Goal: Find specific page/section: Find specific page/section

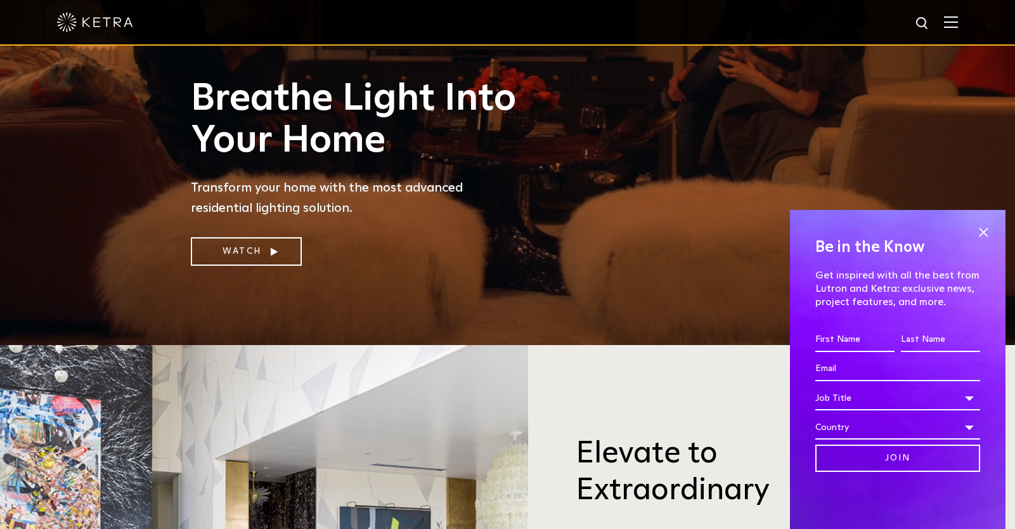
scroll to position [408, 0]
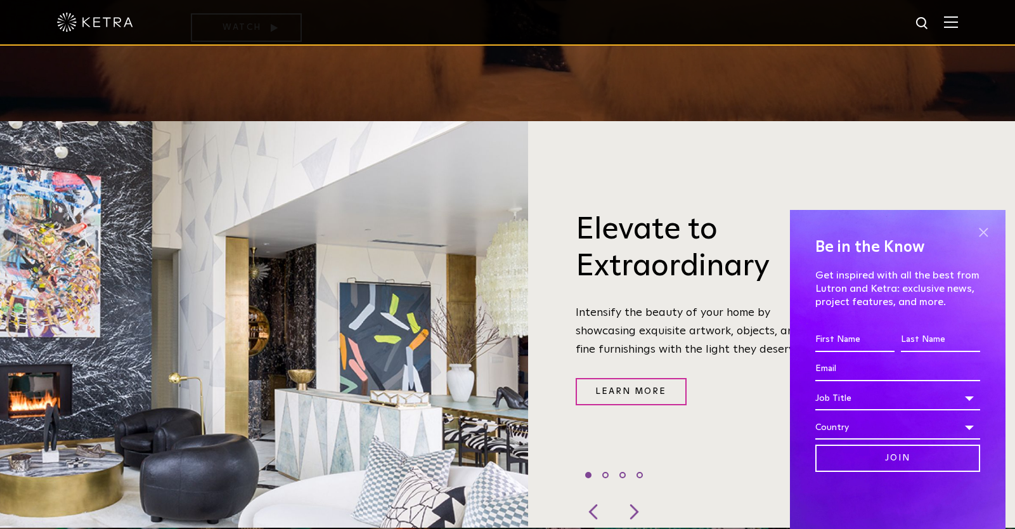
click at [982, 231] on span at bounding box center [983, 232] width 19 height 19
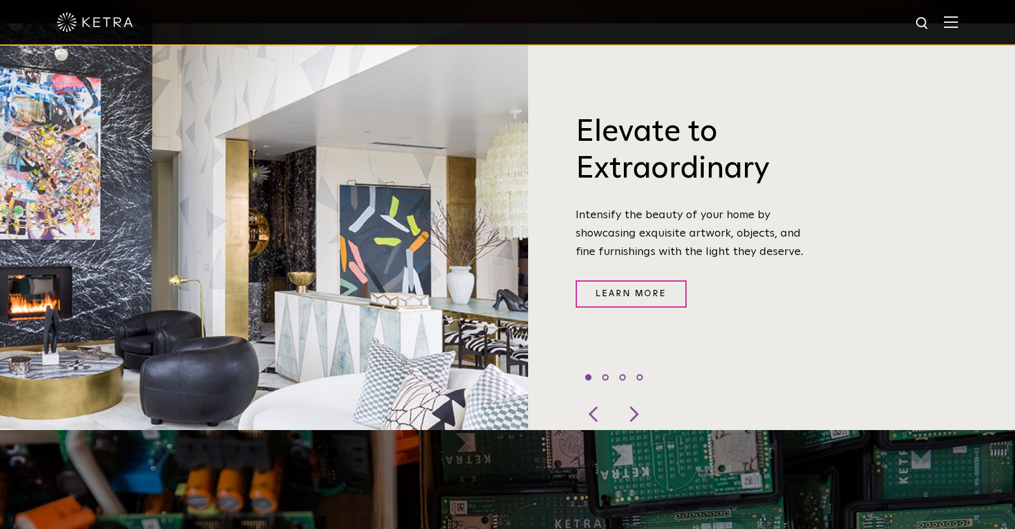
scroll to position [0, 0]
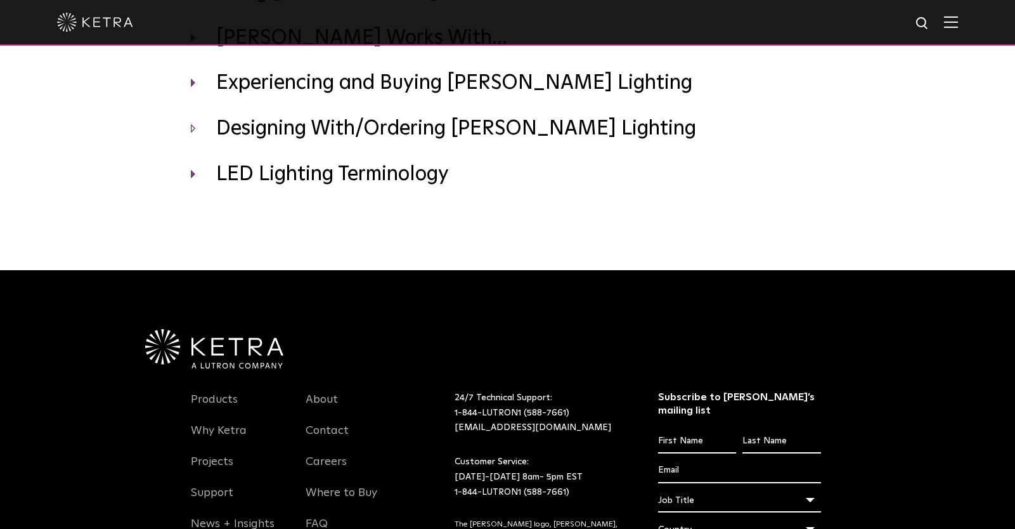
scroll to position [5, 0]
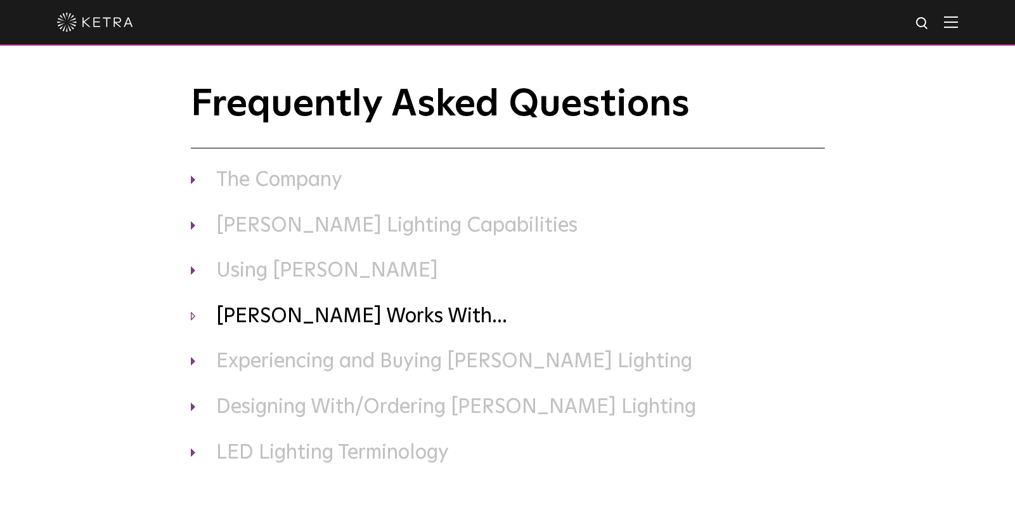
click at [242, 311] on h3 "Ketra Works With..." at bounding box center [508, 317] width 634 height 27
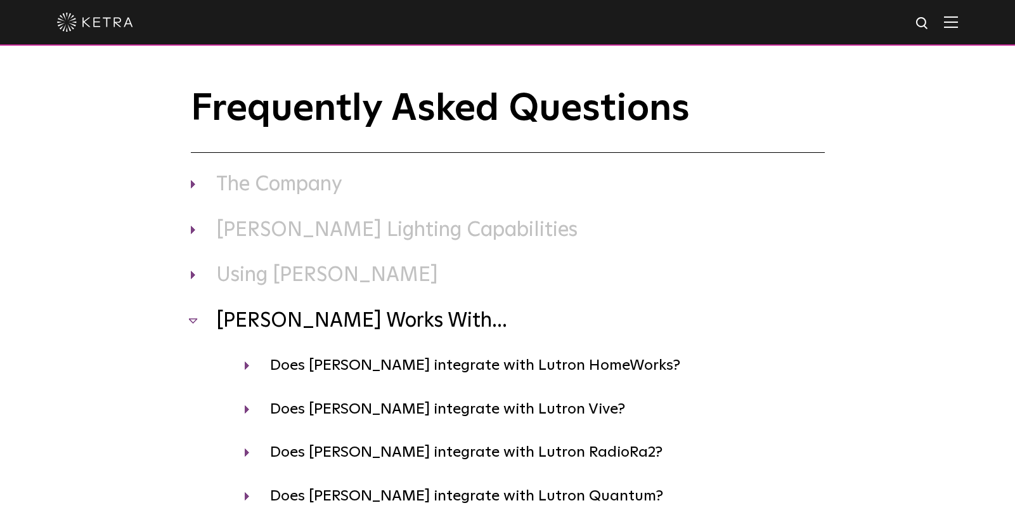
scroll to position [0, 0]
click at [296, 280] on h3 "Using Ketra" at bounding box center [508, 276] width 634 height 27
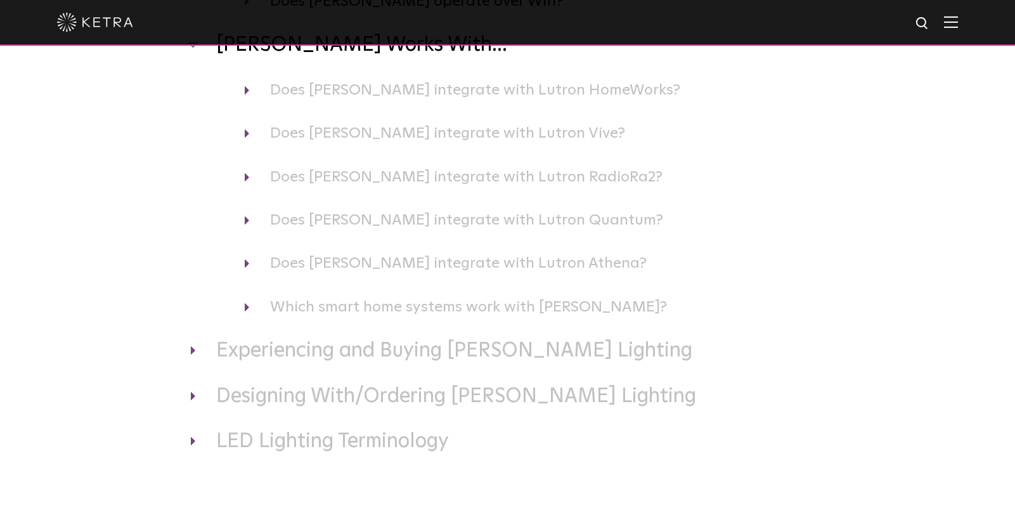
scroll to position [617, 0]
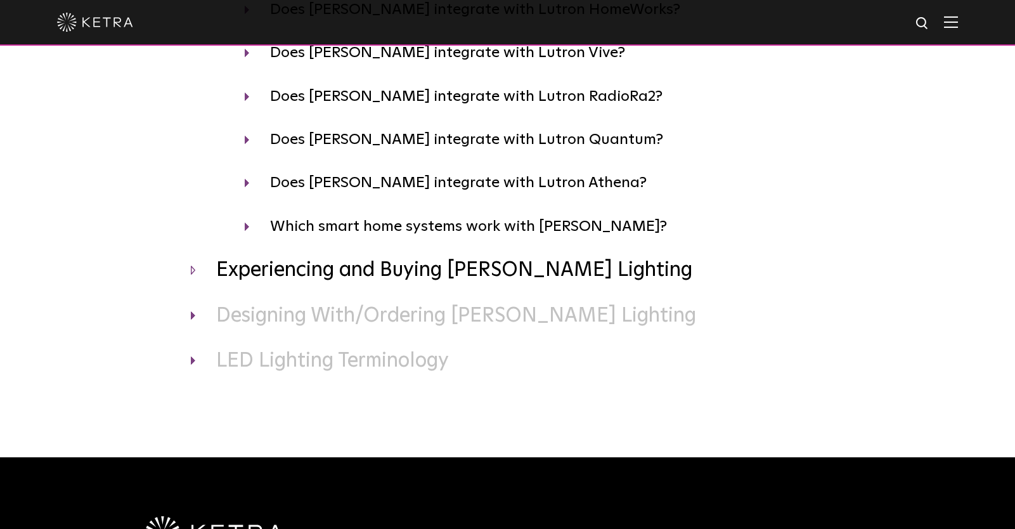
click at [398, 277] on h3 "Experiencing and Buying Ketra Lighting" at bounding box center [508, 270] width 634 height 27
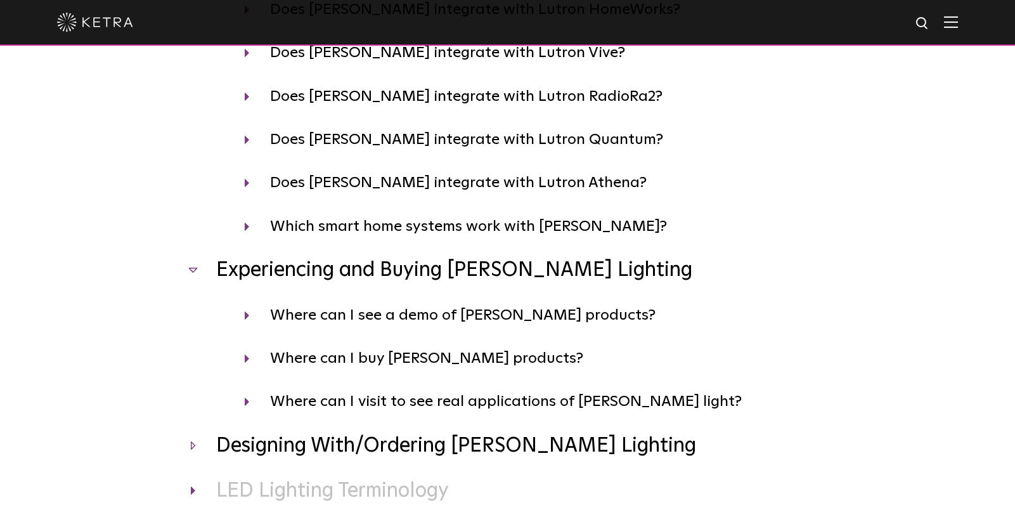
click at [393, 448] on h3 "Designing With/Ordering Ketra Lighting" at bounding box center [508, 446] width 634 height 27
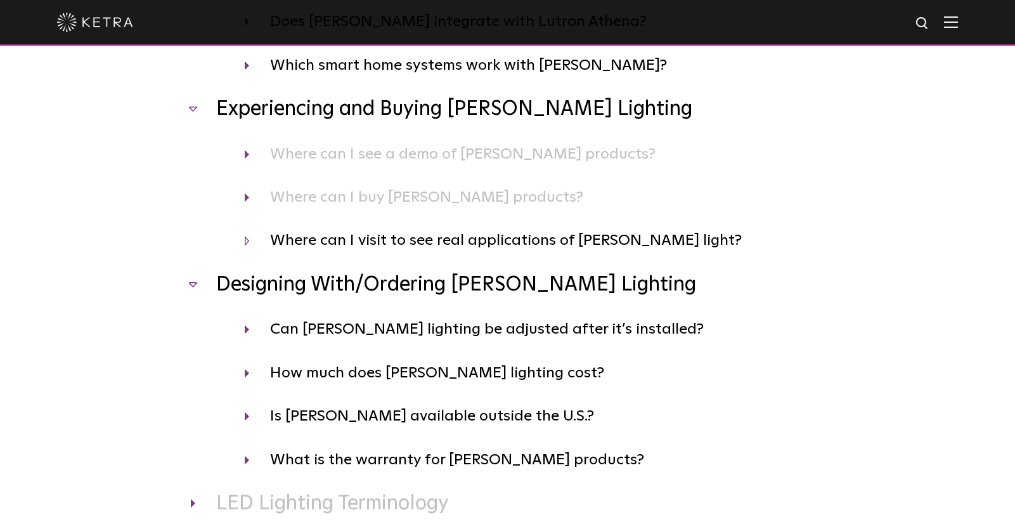
scroll to position [829, 0]
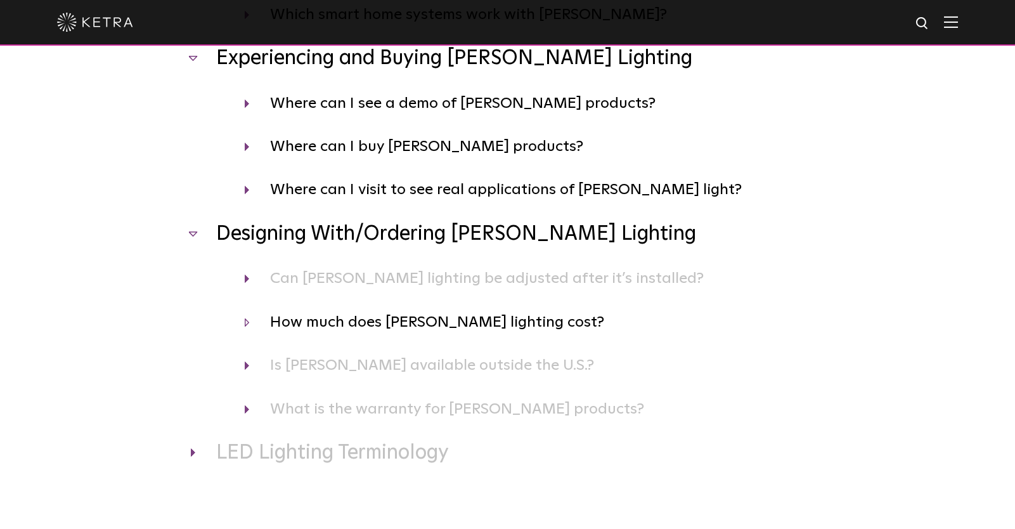
click at [472, 320] on h4 "How much does Ketra lighting cost?" at bounding box center [535, 322] width 580 height 24
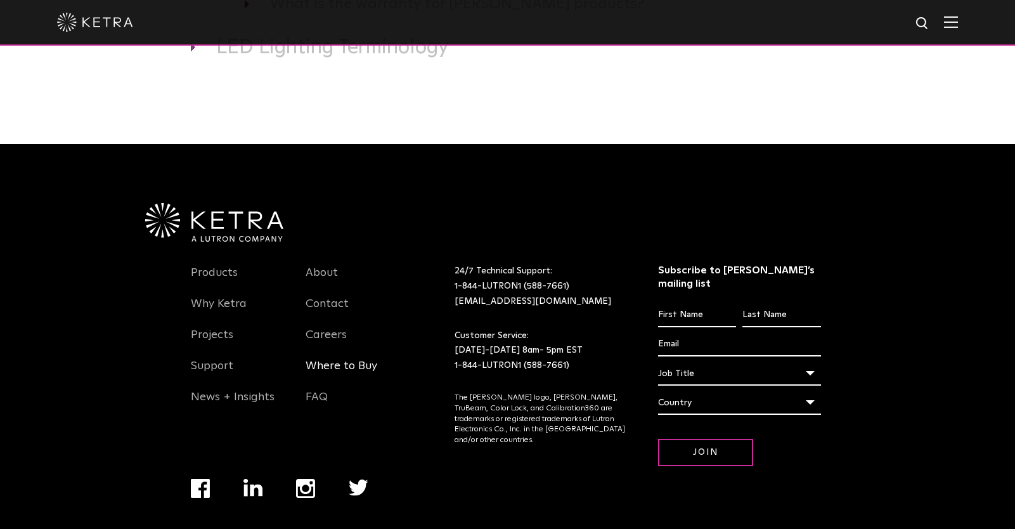
scroll to position [1370, 0]
click at [354, 359] on link "Where to Buy" at bounding box center [342, 373] width 72 height 29
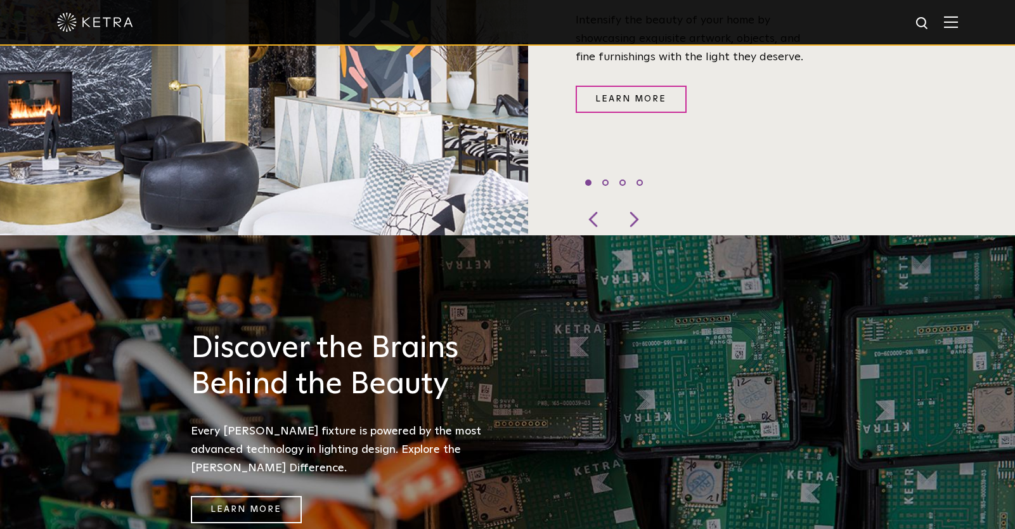
scroll to position [1318, 0]
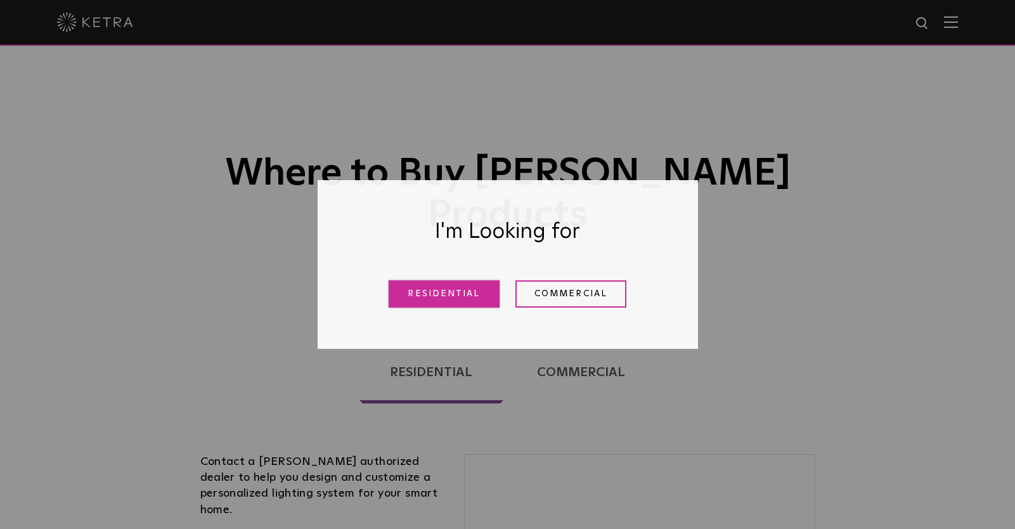
click at [444, 294] on link "Residential" at bounding box center [444, 293] width 111 height 27
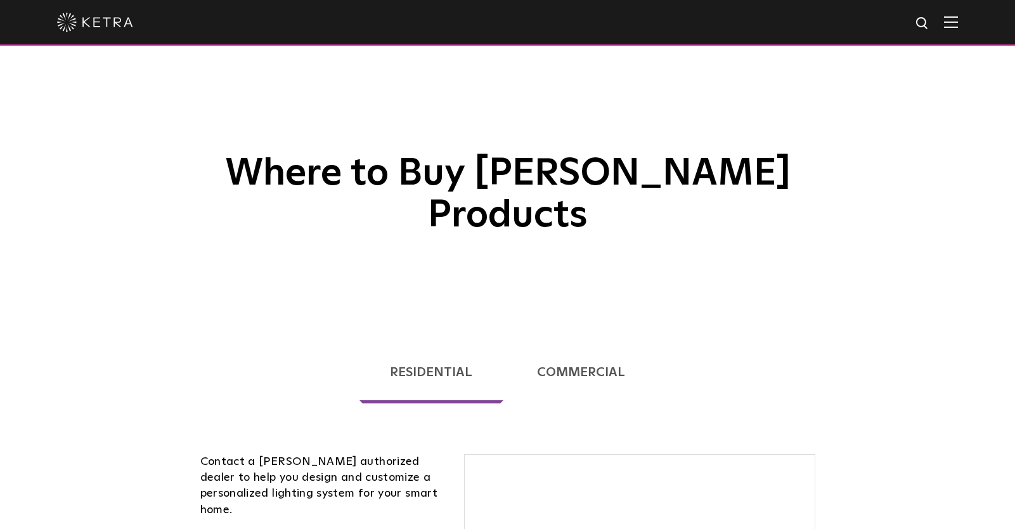
scroll to position [323, 0]
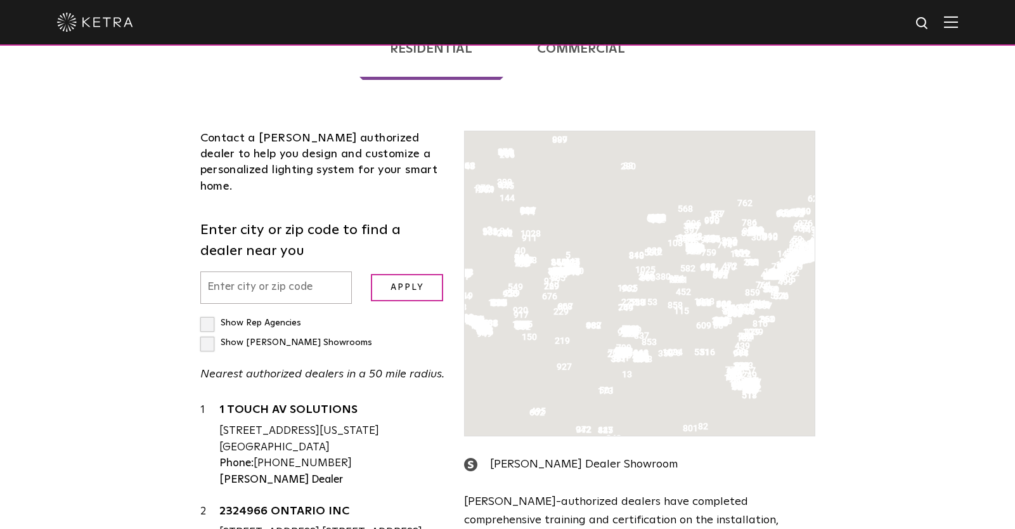
click at [237, 271] on input "text" at bounding box center [276, 287] width 152 height 32
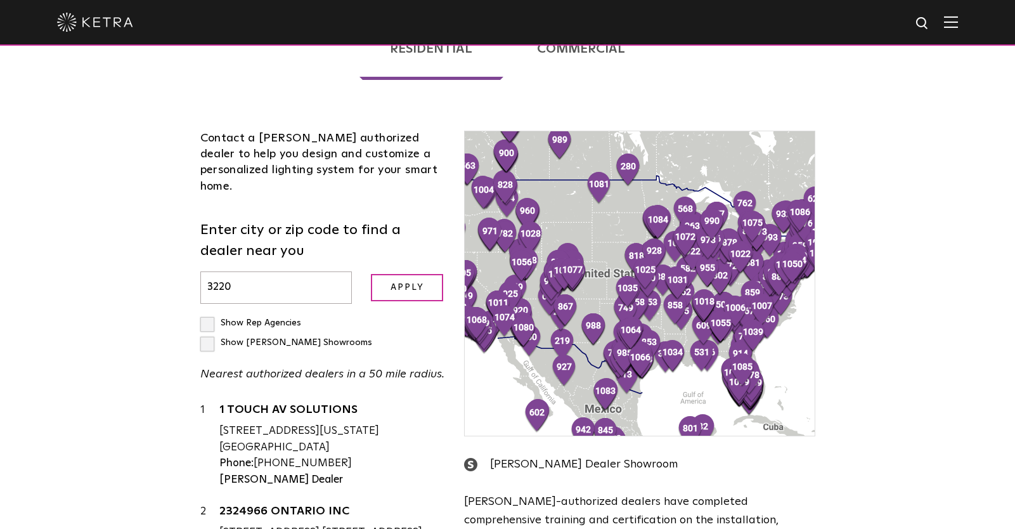
type input "32204"
click at [371, 274] on input "Apply" at bounding box center [407, 287] width 72 height 27
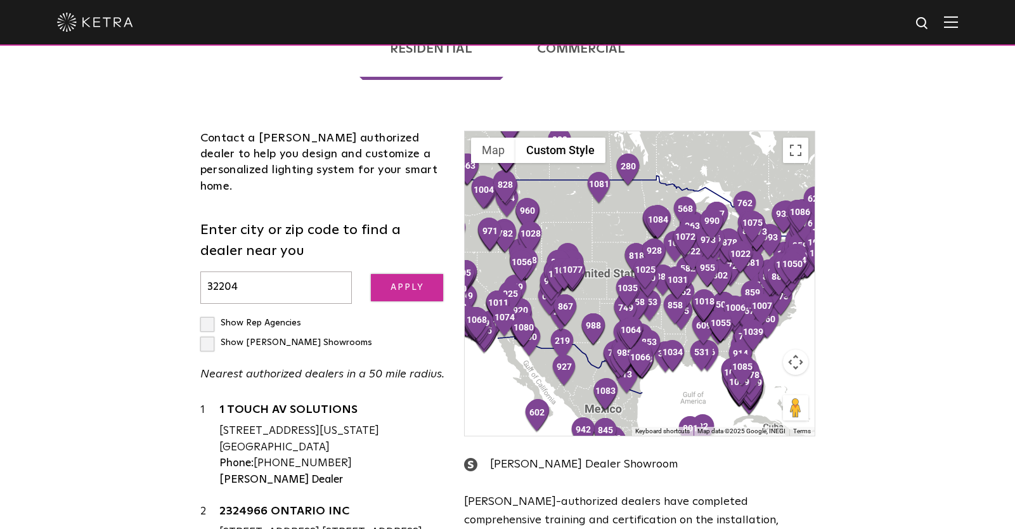
click at [417, 274] on input "Apply" at bounding box center [407, 287] width 72 height 27
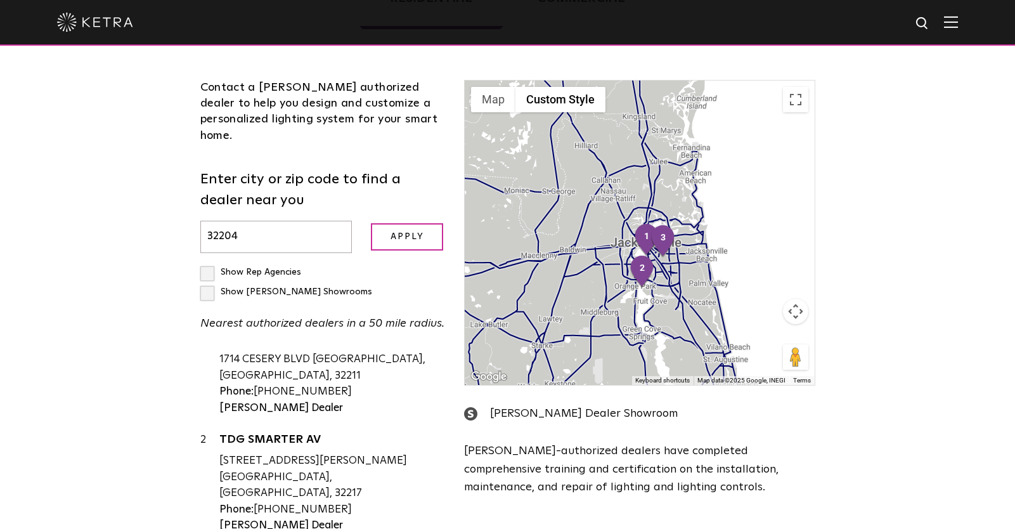
scroll to position [383, 0]
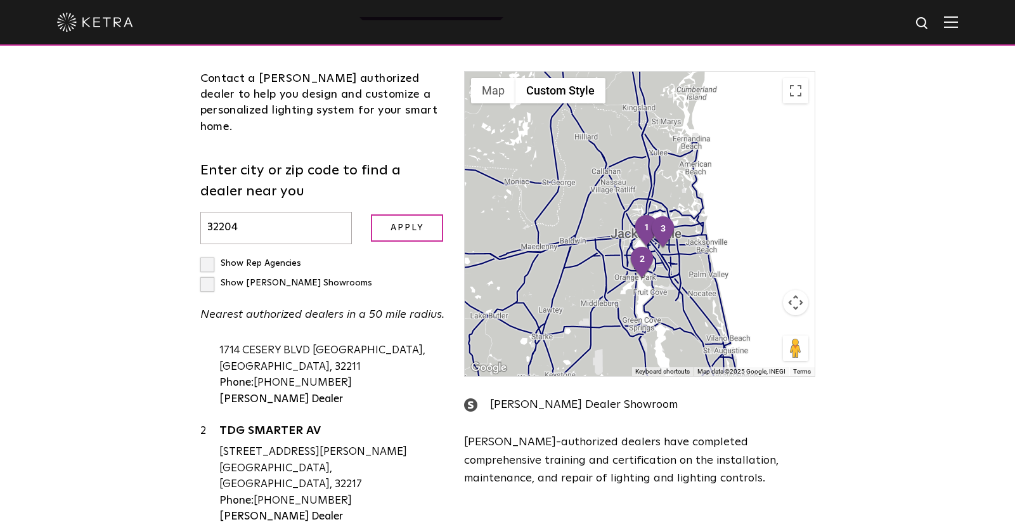
click at [321, 278] on label "Show [PERSON_NAME] Showrooms" at bounding box center [286, 282] width 172 height 9
click at [209, 254] on input "Show [PERSON_NAME] Showrooms" at bounding box center [204, 258] width 8 height 8
checkbox input "true"
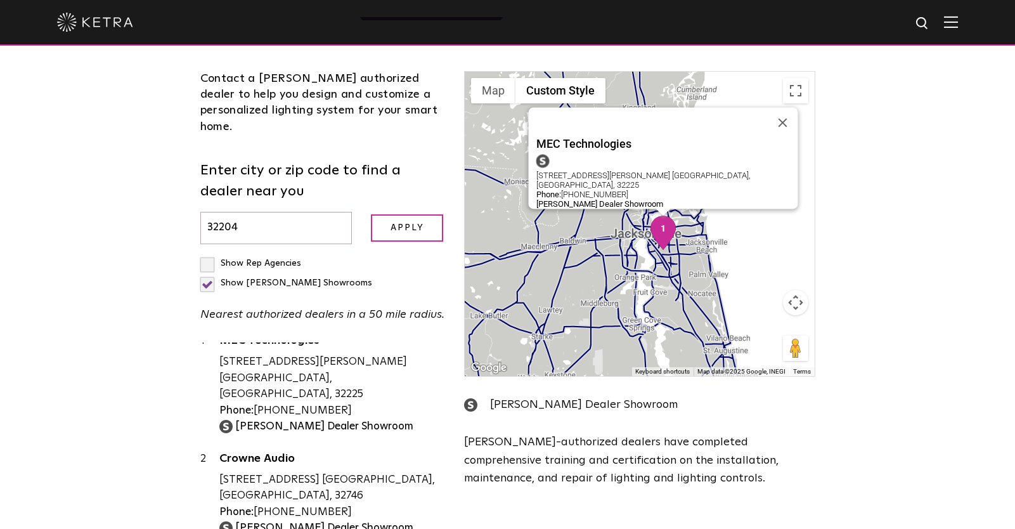
scroll to position [0, 0]
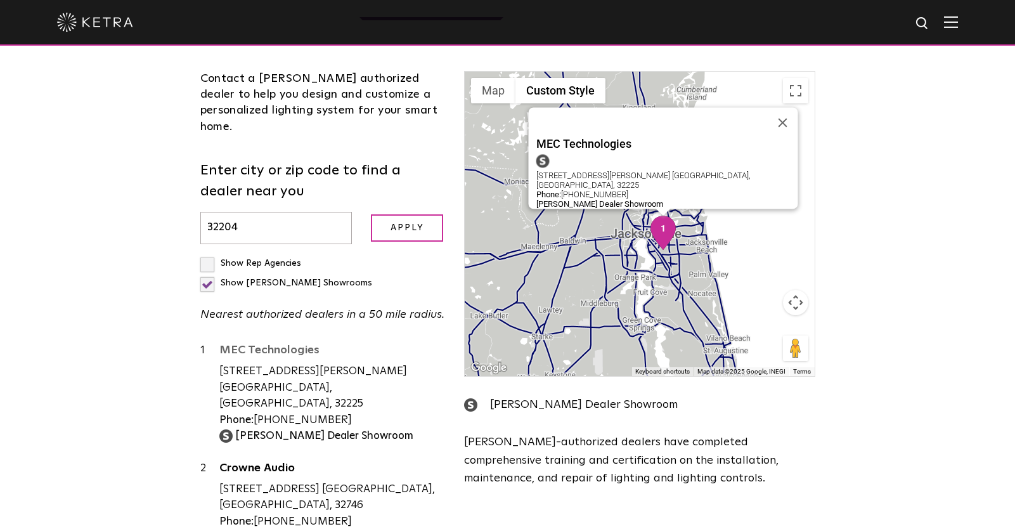
click at [229, 344] on link "MEC Technologies" at bounding box center [332, 352] width 226 height 16
